Goal: Task Accomplishment & Management: Complete application form

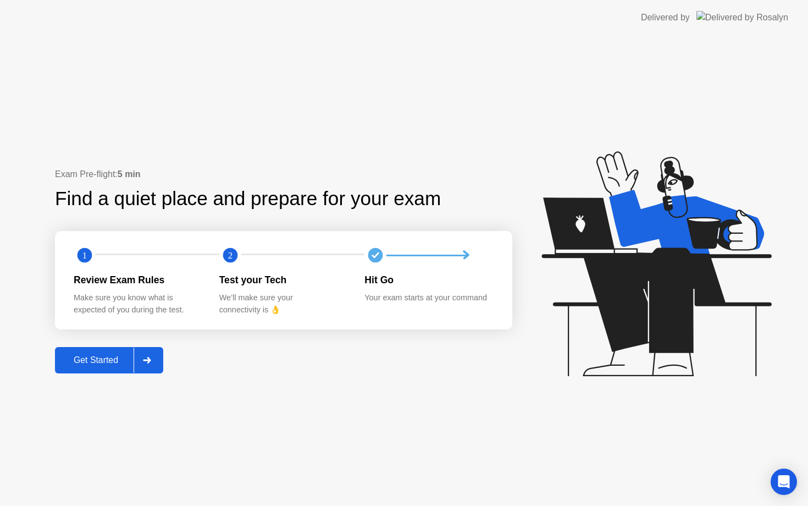
click at [101, 358] on div "Get Started" at bounding box center [95, 360] width 75 height 10
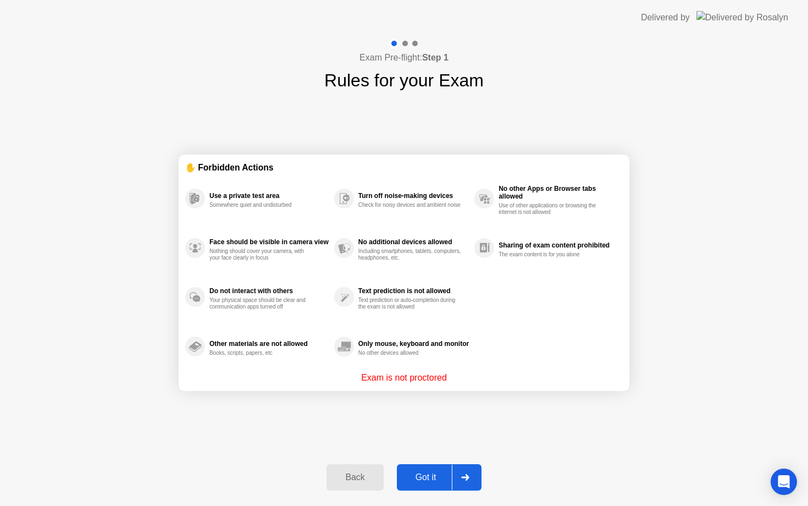
click at [427, 472] on div "Got it" at bounding box center [426, 477] width 52 height 10
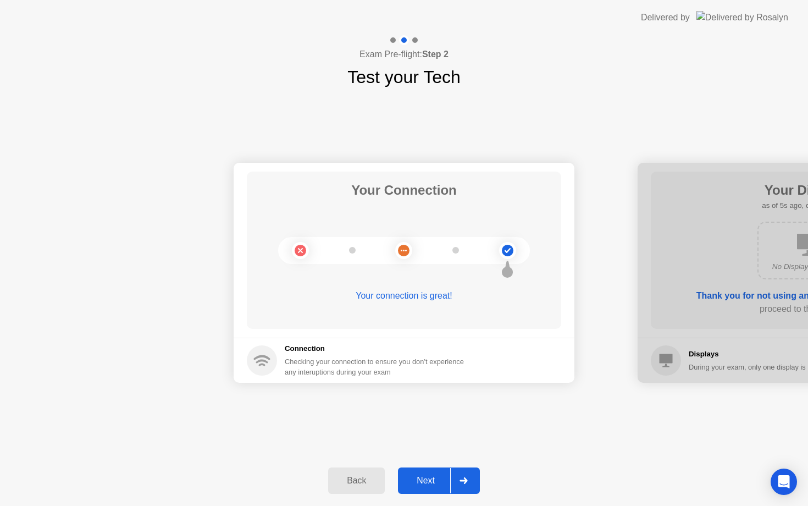
click at [427, 471] on button "Next" at bounding box center [439, 480] width 82 height 26
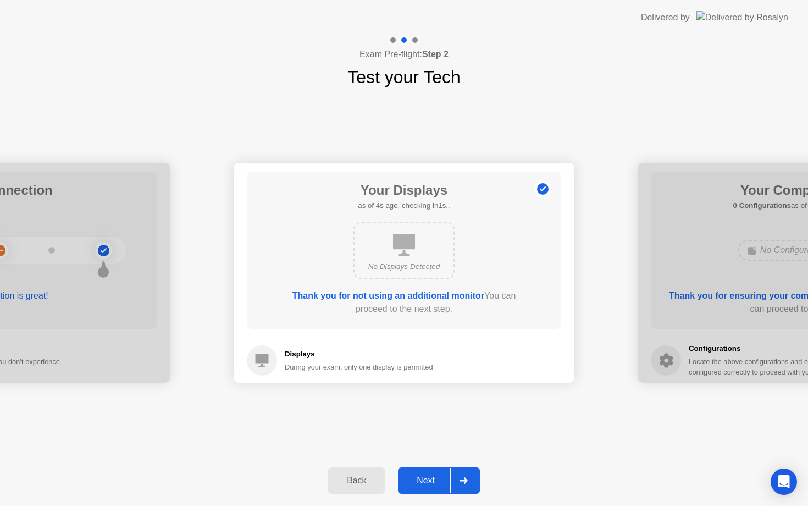
click at [428, 471] on button "Next" at bounding box center [439, 480] width 82 height 26
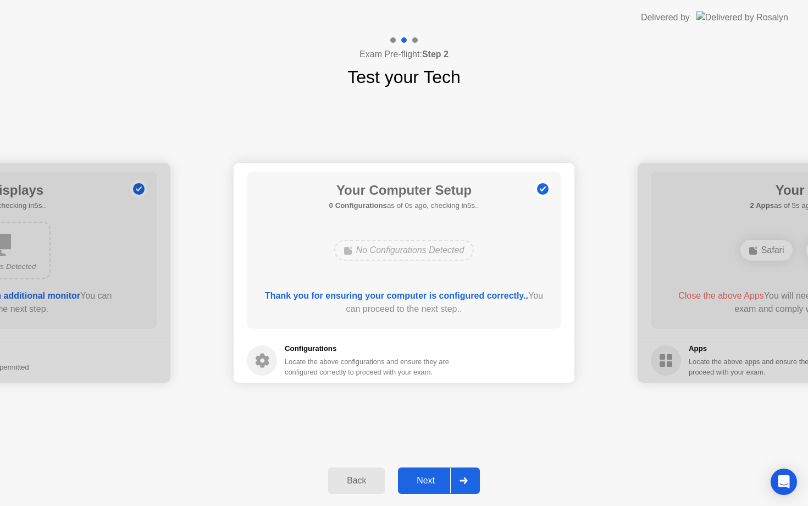
click at [428, 471] on button "Next" at bounding box center [439, 480] width 82 height 26
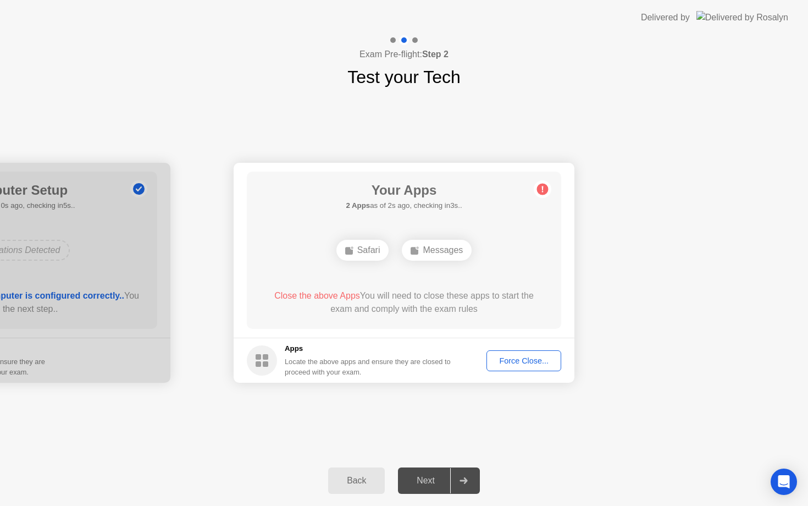
click at [535, 361] on div "Force Close..." at bounding box center [523, 360] width 67 height 9
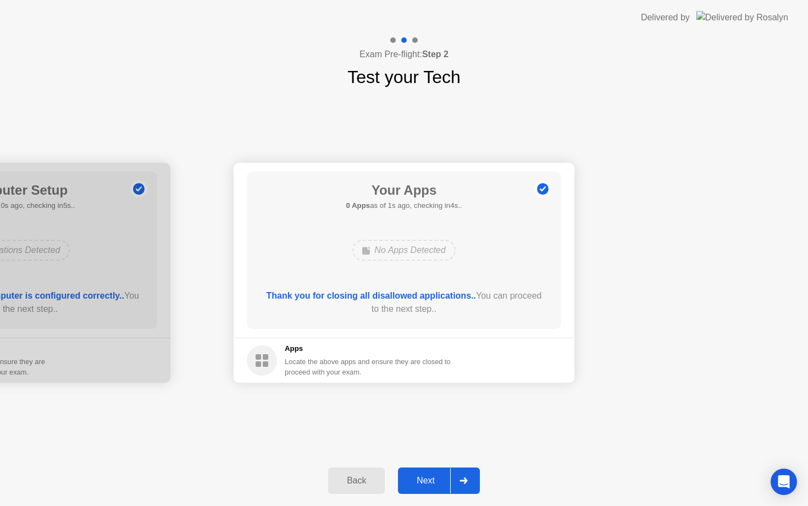
click at [420, 472] on button "Next" at bounding box center [439, 480] width 82 height 26
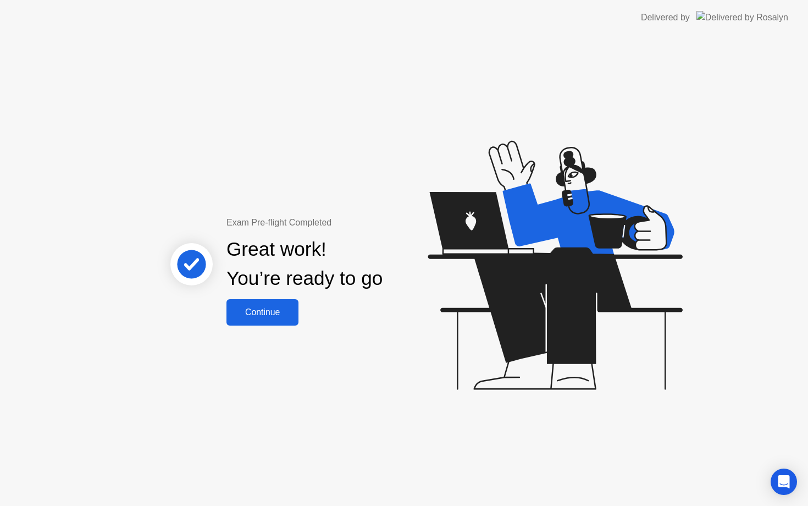
click at [281, 319] on button "Continue" at bounding box center [263, 312] width 72 height 26
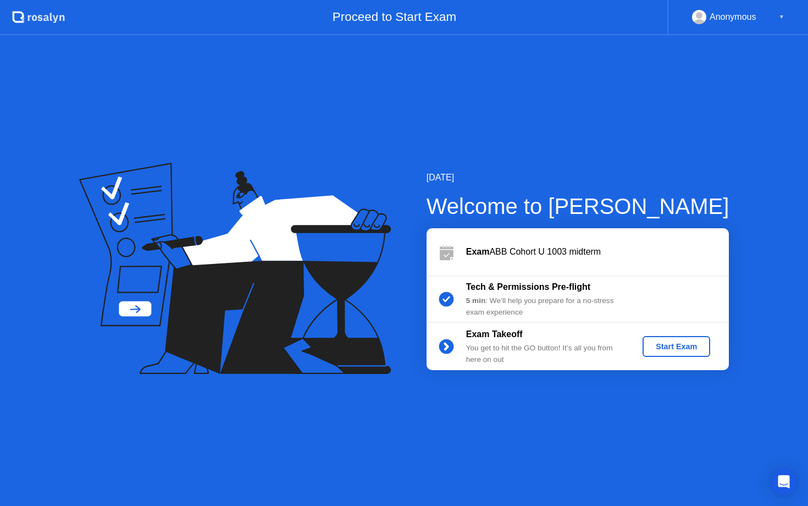
click at [669, 350] on div "Start Exam" at bounding box center [676, 346] width 59 height 9
